Goal: Information Seeking & Learning: Understand process/instructions

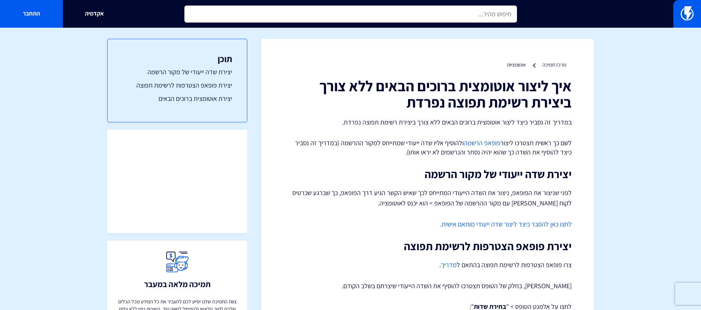
click at [398, 14] on input "text" at bounding box center [350, 14] width 333 height 17
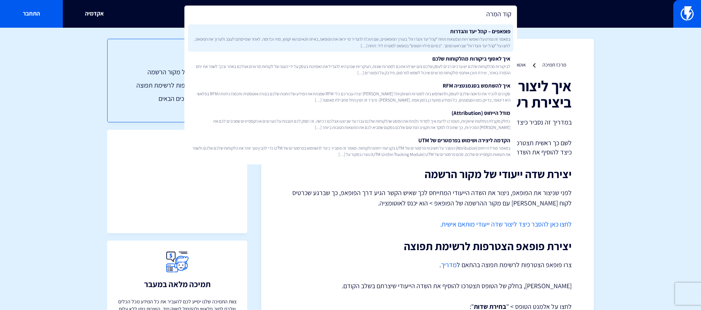
type input "קוד המרה"
click at [404, 33] on link "פופאפים – קהל יעד והגדרות במאמר זה נפרט על האפשרויות הנמצאות תחת “קהל יעד והגדר…" at bounding box center [350, 37] width 325 height 27
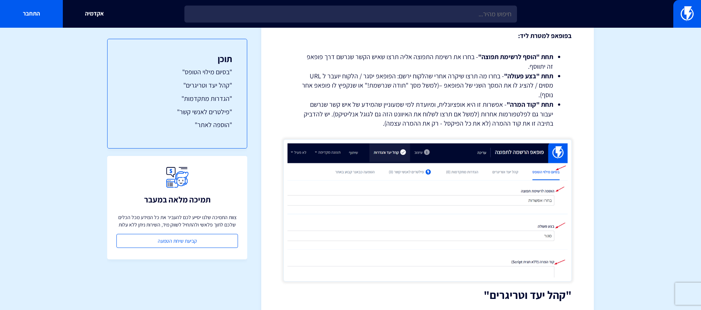
scroll to position [275, 0]
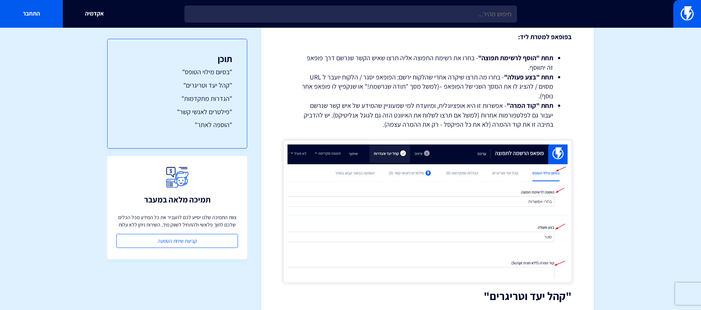
click at [457, 109] on li "תחת "קוד המרה" - אפשרות זו היא אופציונלית, ומיועדת למי שמעוניין שהמידע של איש ק…" at bounding box center [427, 115] width 251 height 28
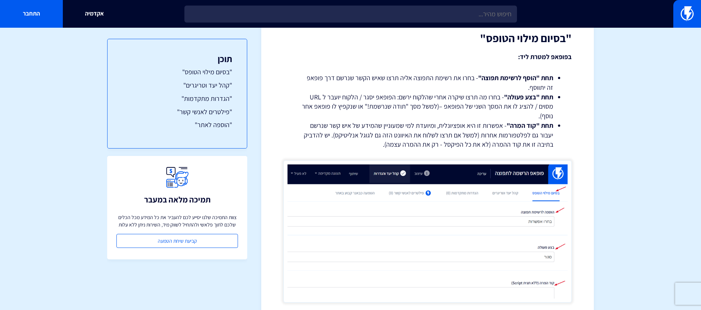
scroll to position [284, 0]
